Goal: Navigation & Orientation: Understand site structure

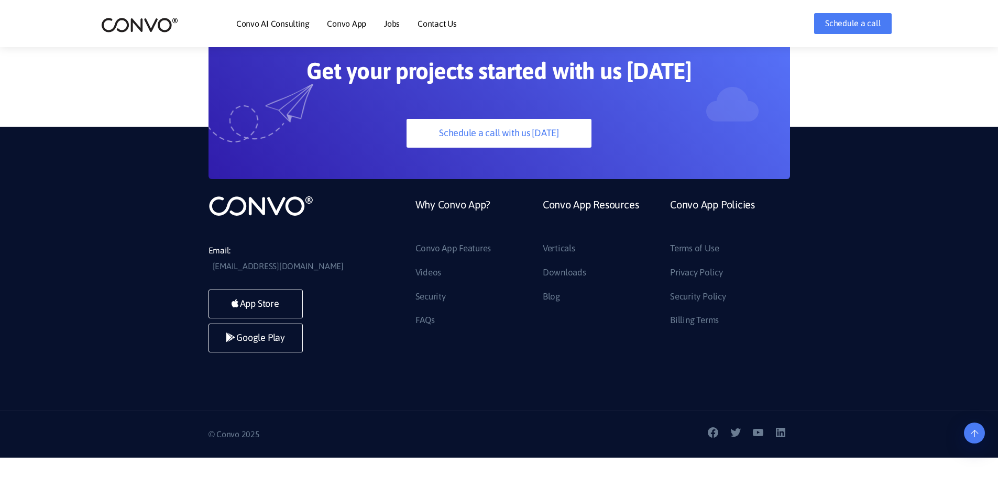
scroll to position [2921, 0]
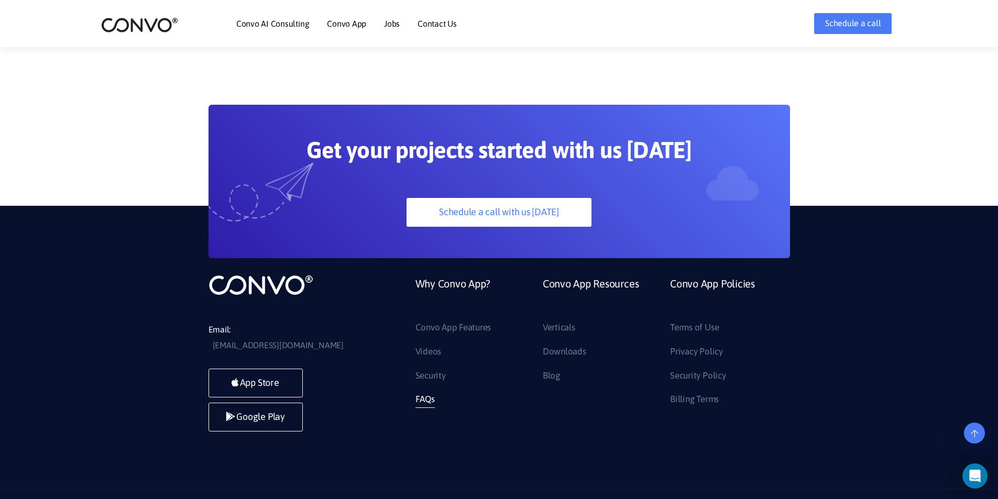
click at [430, 391] on link "FAQs" at bounding box center [424, 399] width 19 height 17
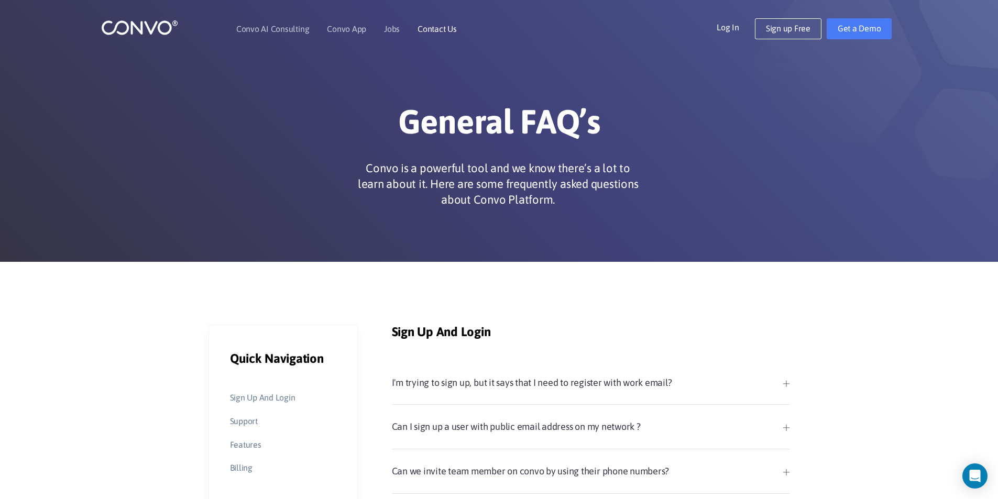
click at [435, 29] on link "Contact Us" at bounding box center [436, 29] width 39 height 8
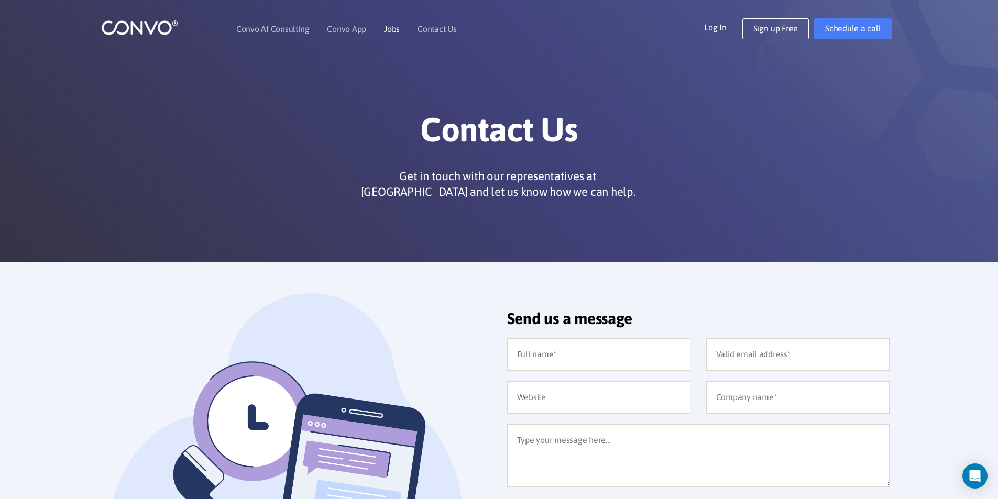
click at [391, 25] on link "Jobs" at bounding box center [392, 29] width 16 height 8
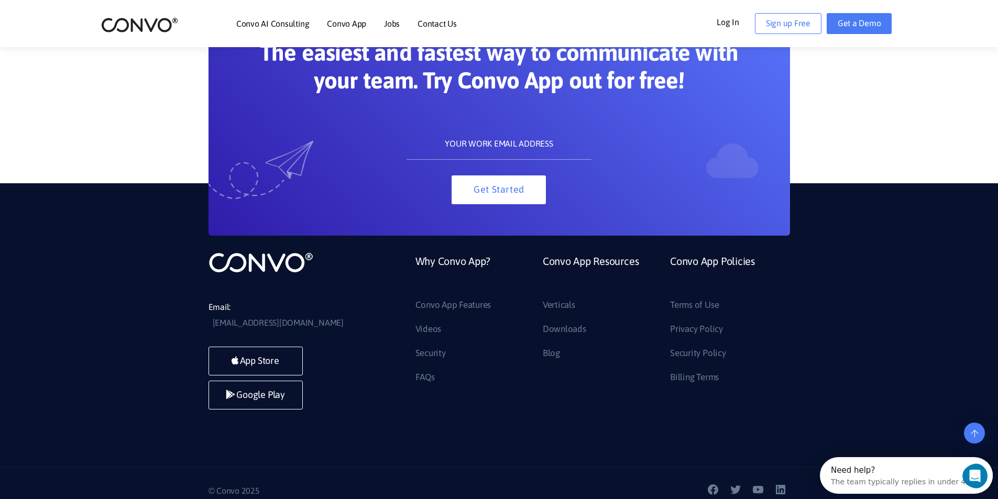
click at [525, 146] on input "text" at bounding box center [498, 143] width 185 height 31
click at [427, 300] on link "Convo App Features" at bounding box center [453, 305] width 76 height 17
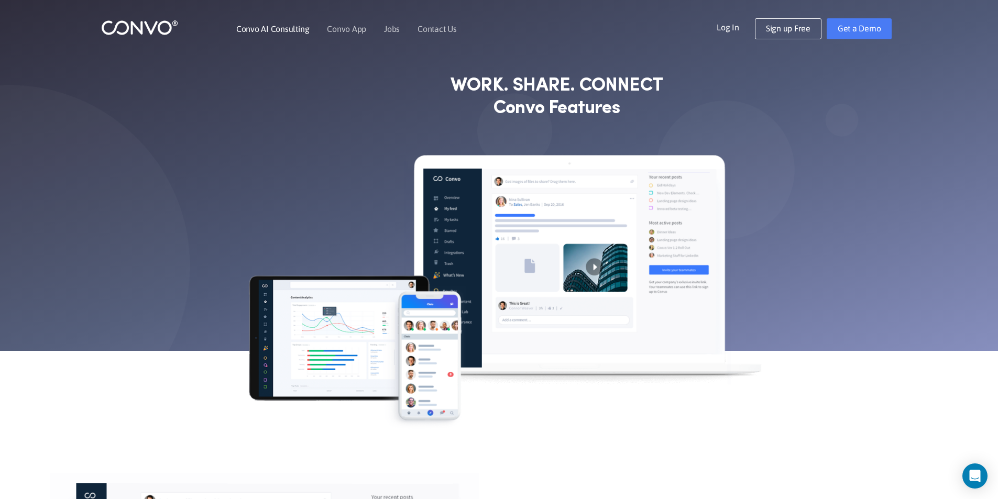
click at [293, 31] on link "Convo AI Consulting" at bounding box center [272, 29] width 73 height 8
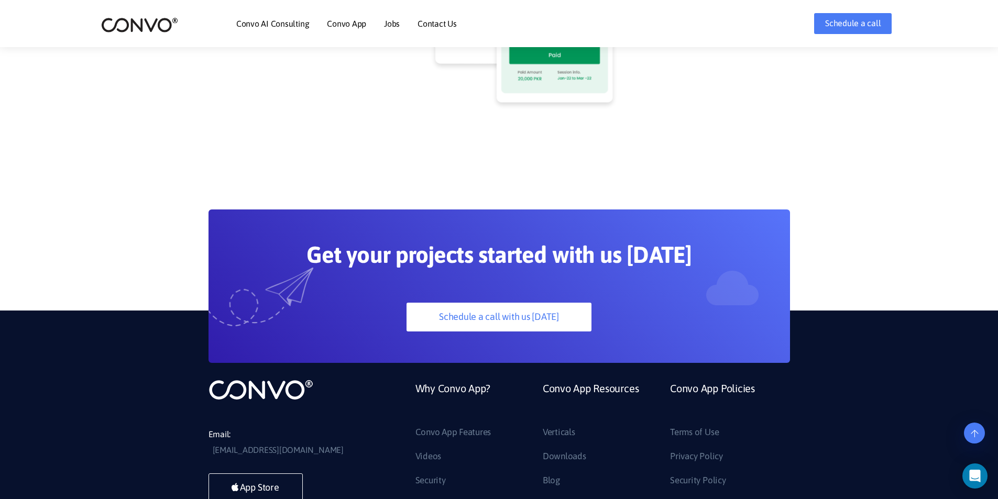
scroll to position [2828, 0]
